Goal: Learn about a topic

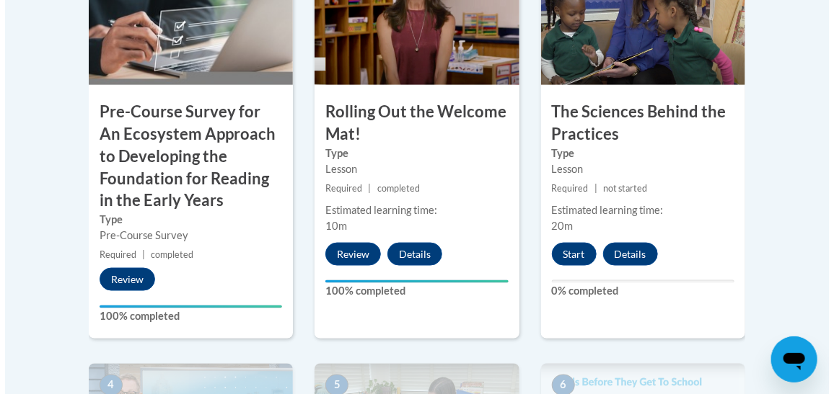
scroll to position [627, 0]
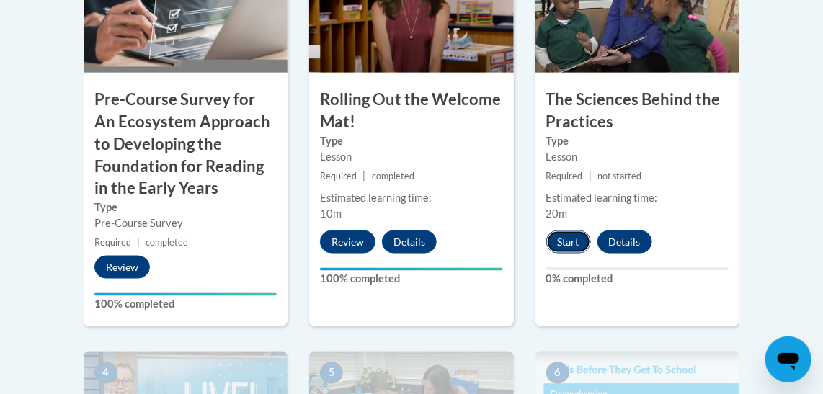
click at [559, 248] on button "Start" at bounding box center [569, 242] width 45 height 23
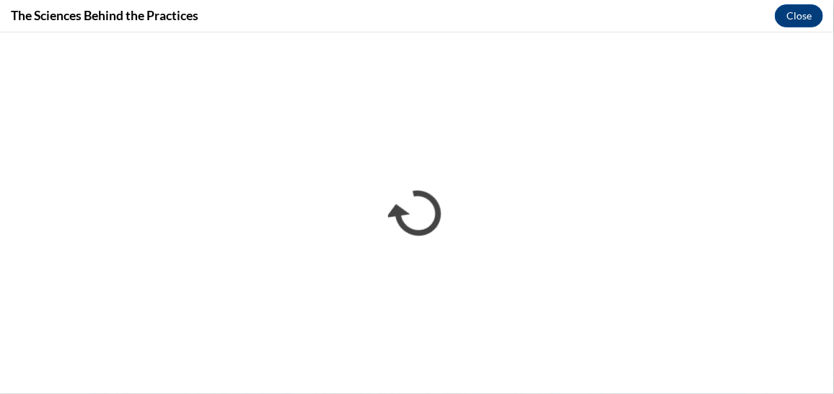
scroll to position [0, 0]
drag, startPoint x: 833, startPoint y: 361, endPoint x: 236, endPoint y: 14, distance: 690.5
click at [236, 14] on div "The Sciences Behind the Practices Close" at bounding box center [417, 16] width 834 height 32
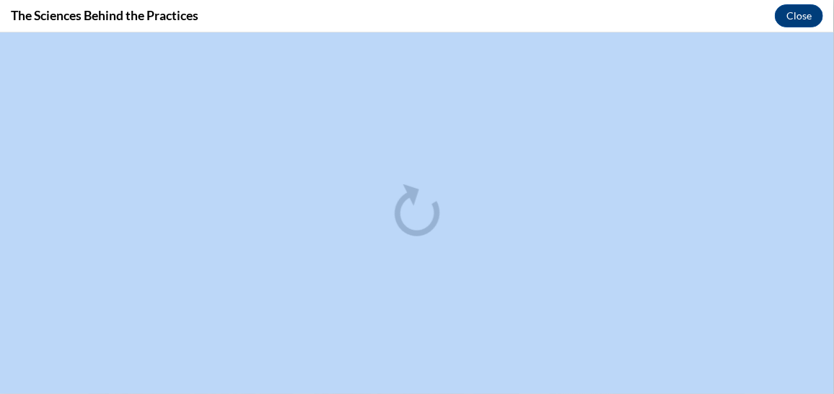
click at [721, 7] on div "The Sciences Behind the Practices Close" at bounding box center [417, 16] width 834 height 32
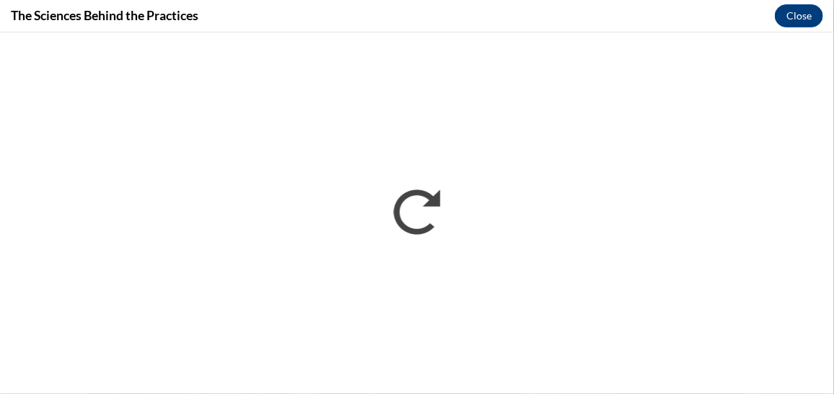
drag, startPoint x: 833, startPoint y: 314, endPoint x: 570, endPoint y: 12, distance: 400.2
click at [570, 12] on div "The Sciences Behind the Practices Close" at bounding box center [417, 16] width 834 height 32
